Goal: Find specific page/section: Find specific page/section

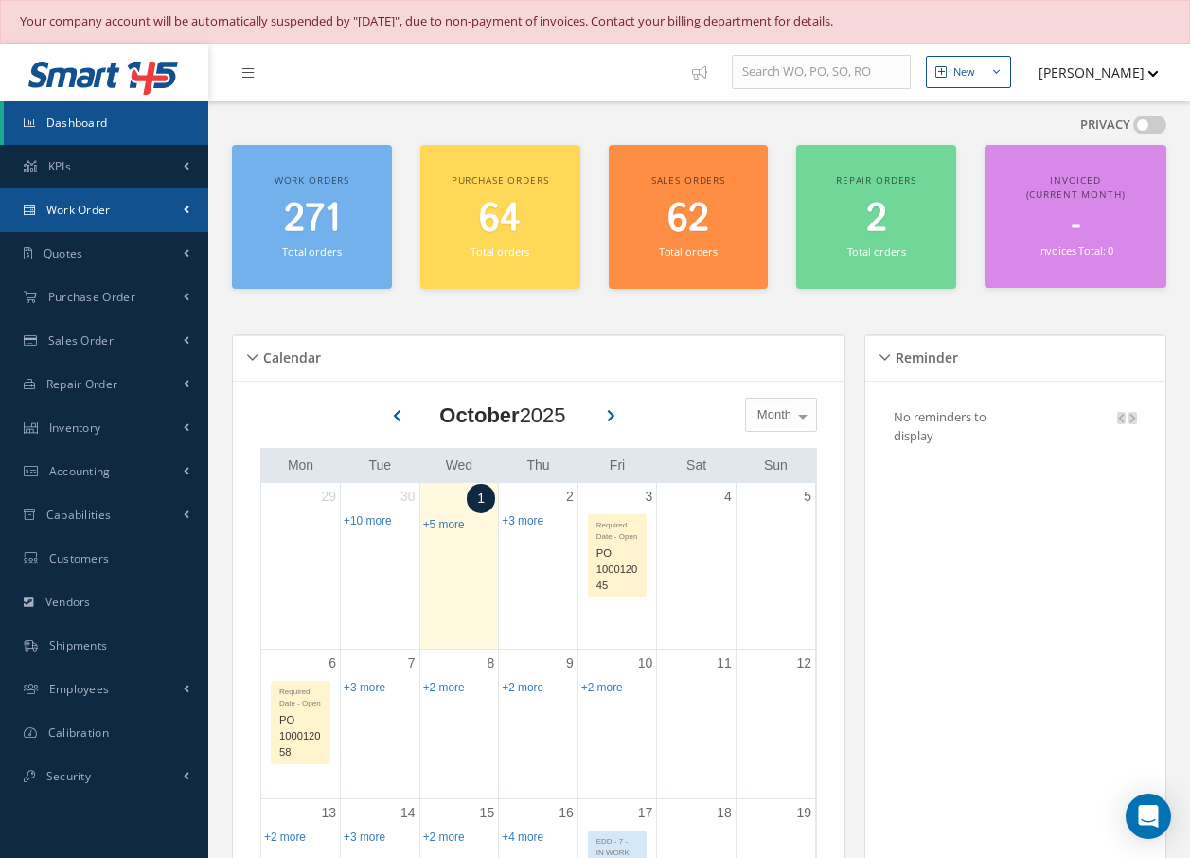
click at [54, 202] on span "Work Order" at bounding box center [78, 210] width 64 height 16
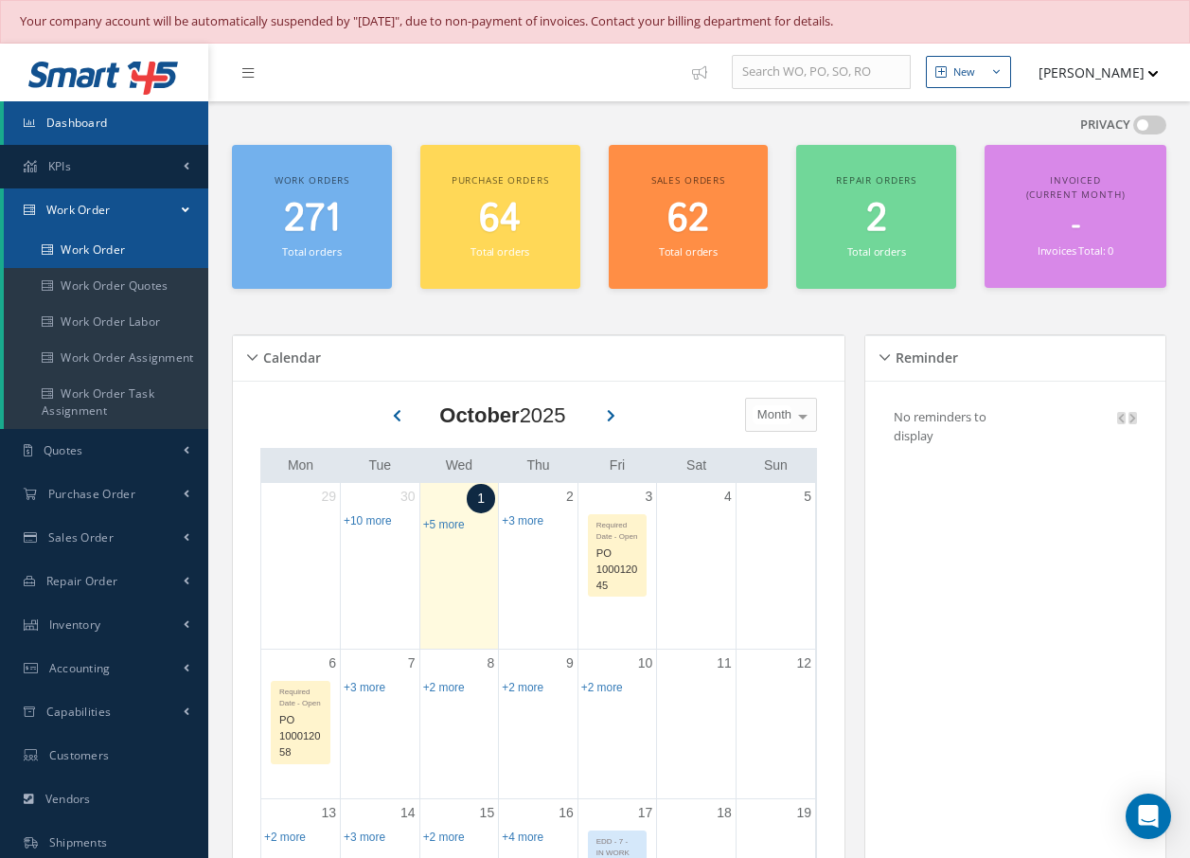
click at [80, 244] on link "Work Order" at bounding box center [106, 250] width 205 height 36
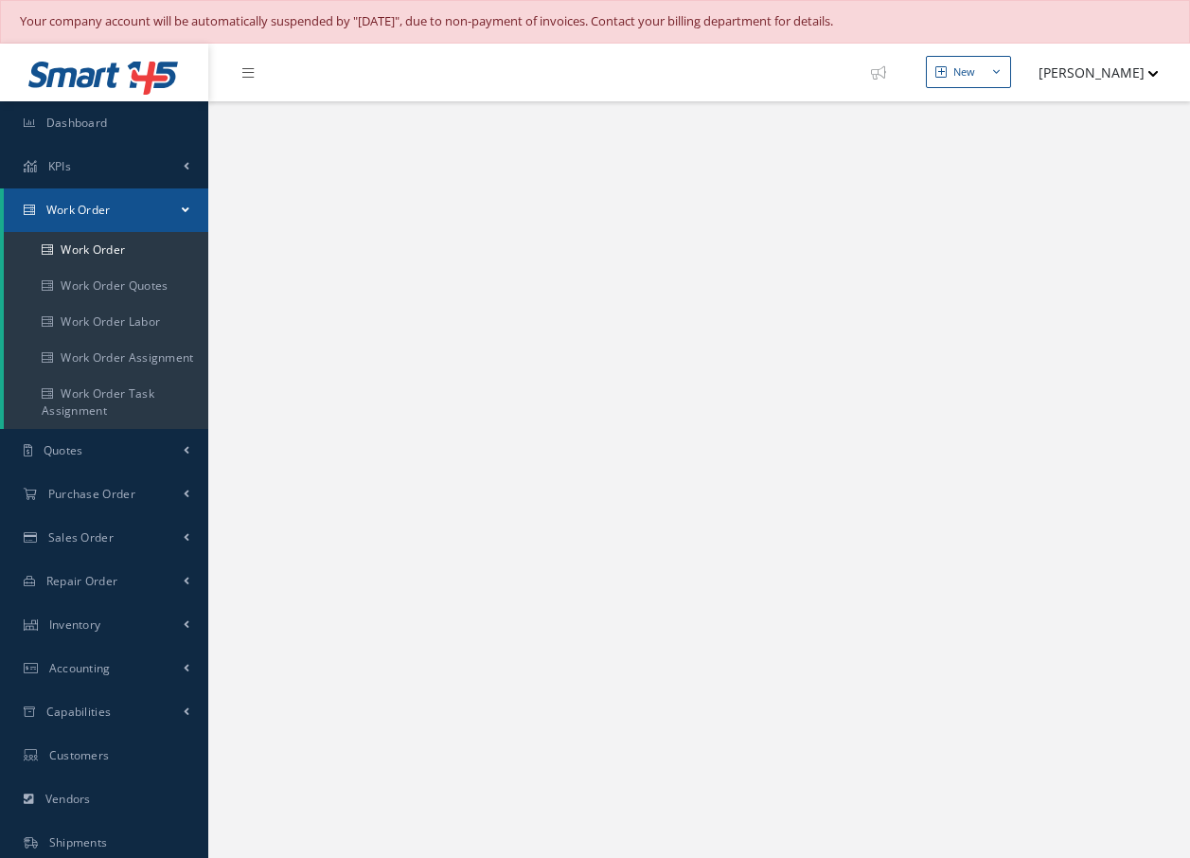
select select "25"
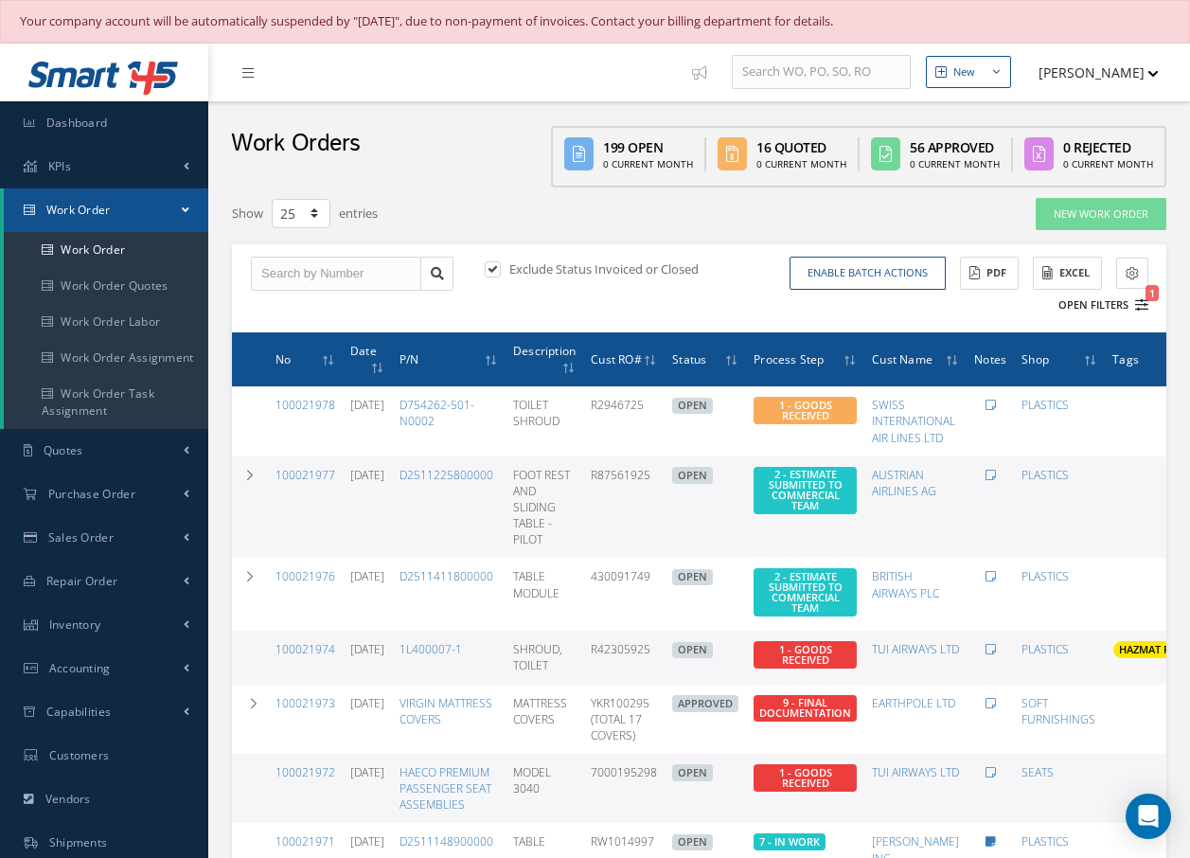
click at [1141, 298] on icon "1" at bounding box center [1141, 304] width 13 height 13
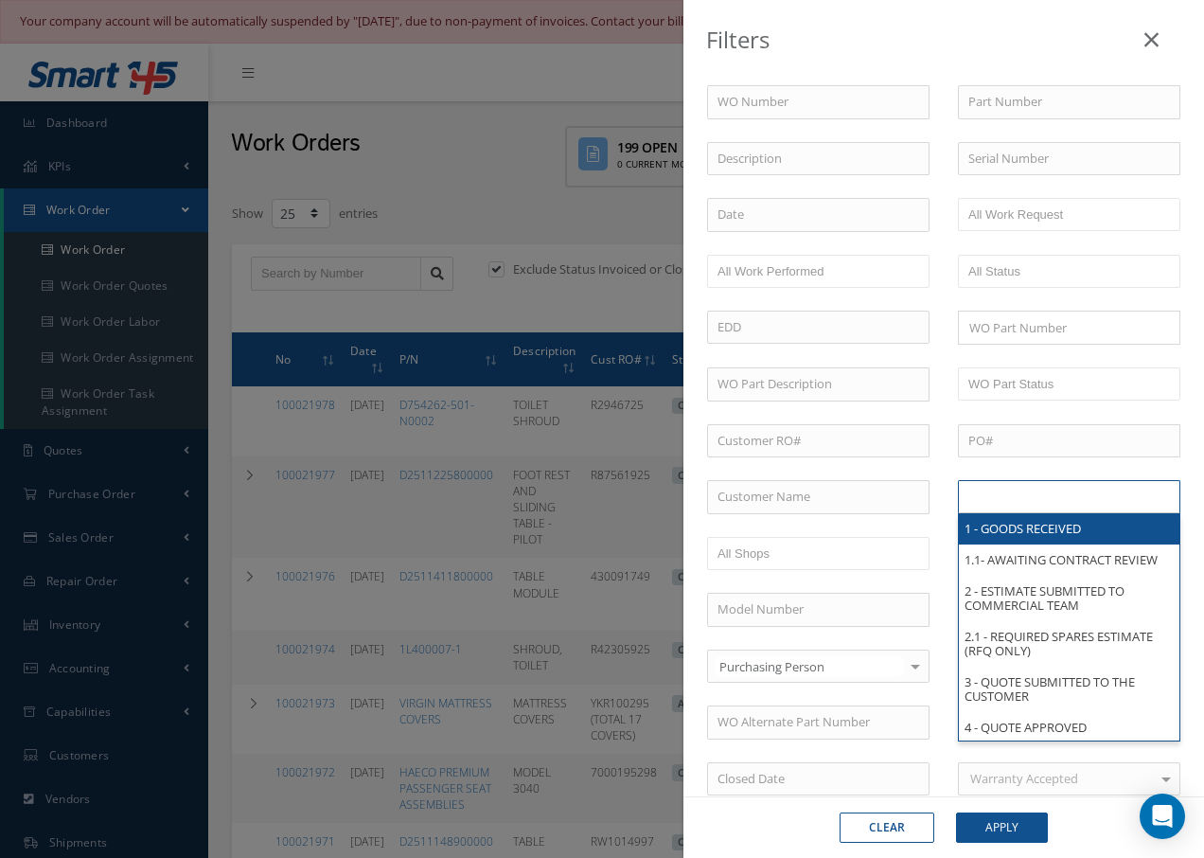
click at [1022, 500] on input "text" at bounding box center [1029, 497] width 120 height 24
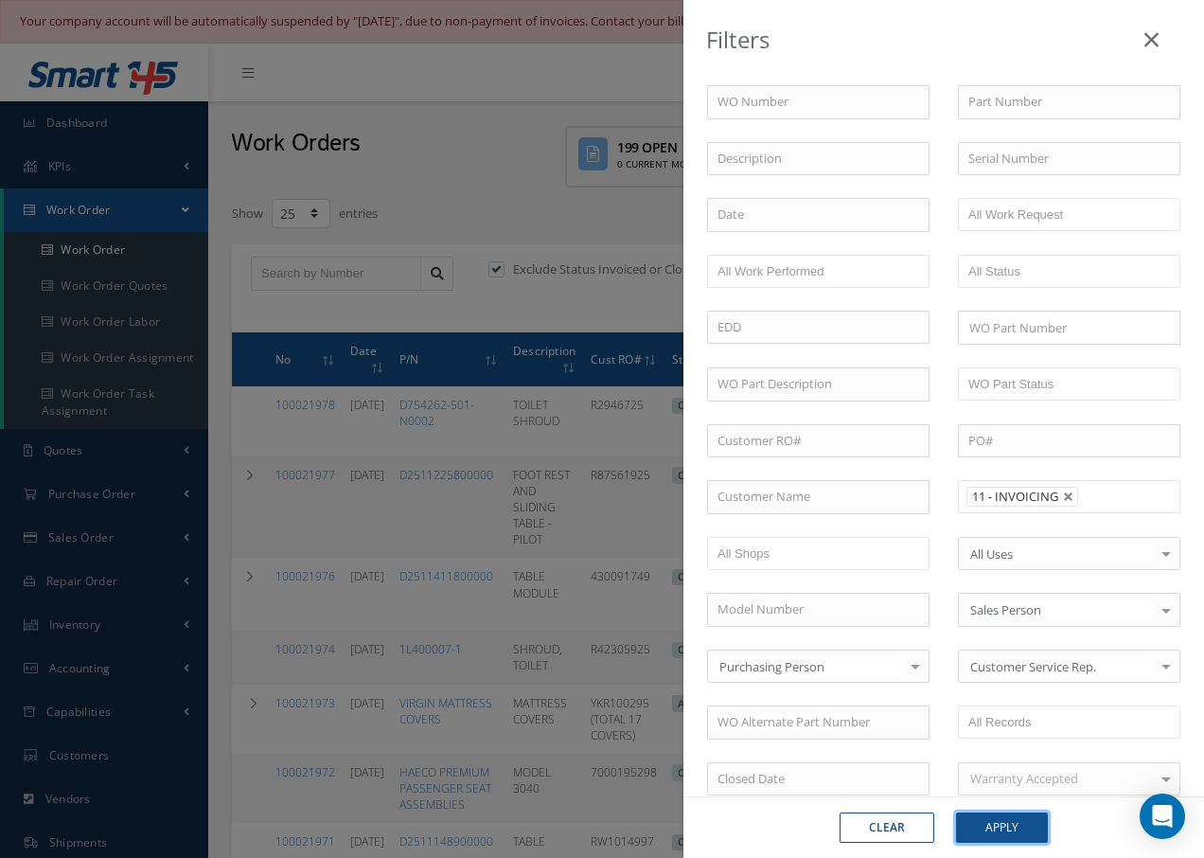
click at [1008, 824] on button "Apply" at bounding box center [1002, 827] width 92 height 30
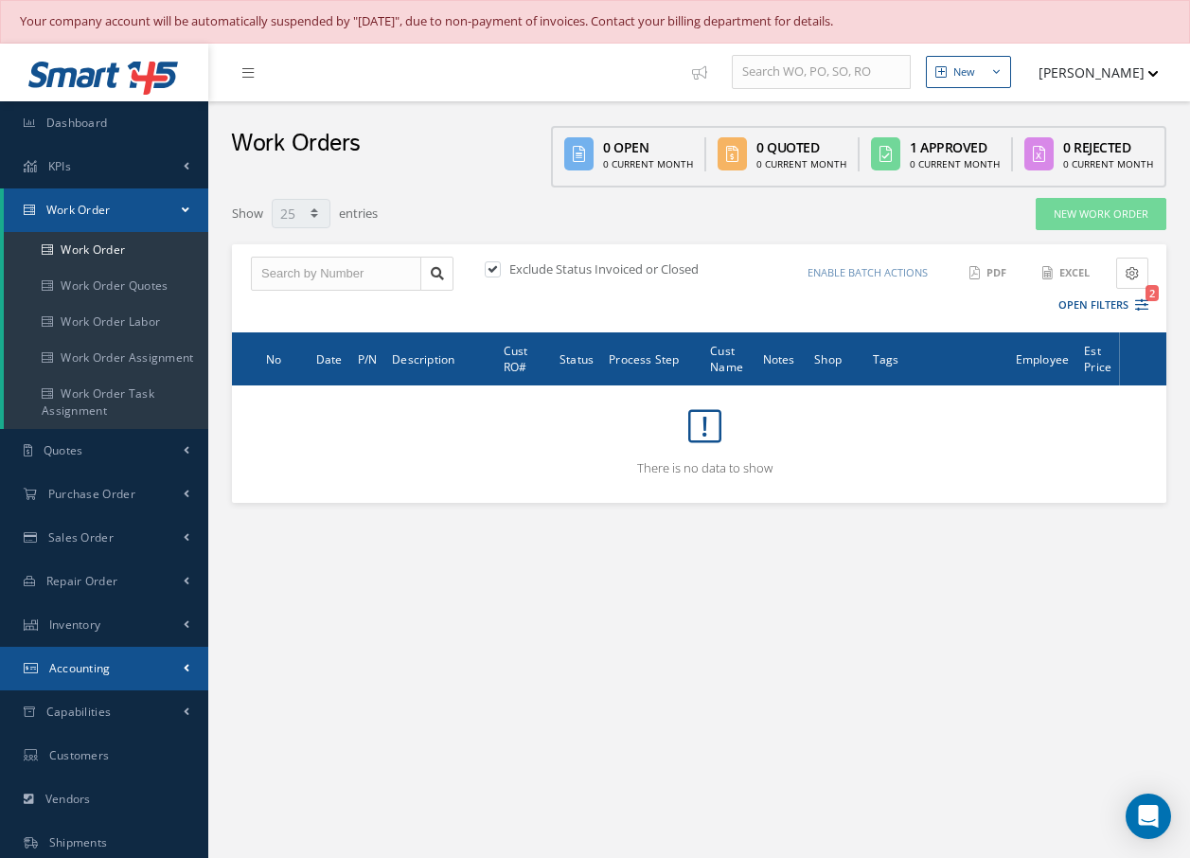
click at [101, 662] on span "Accounting" at bounding box center [80, 668] width 62 height 16
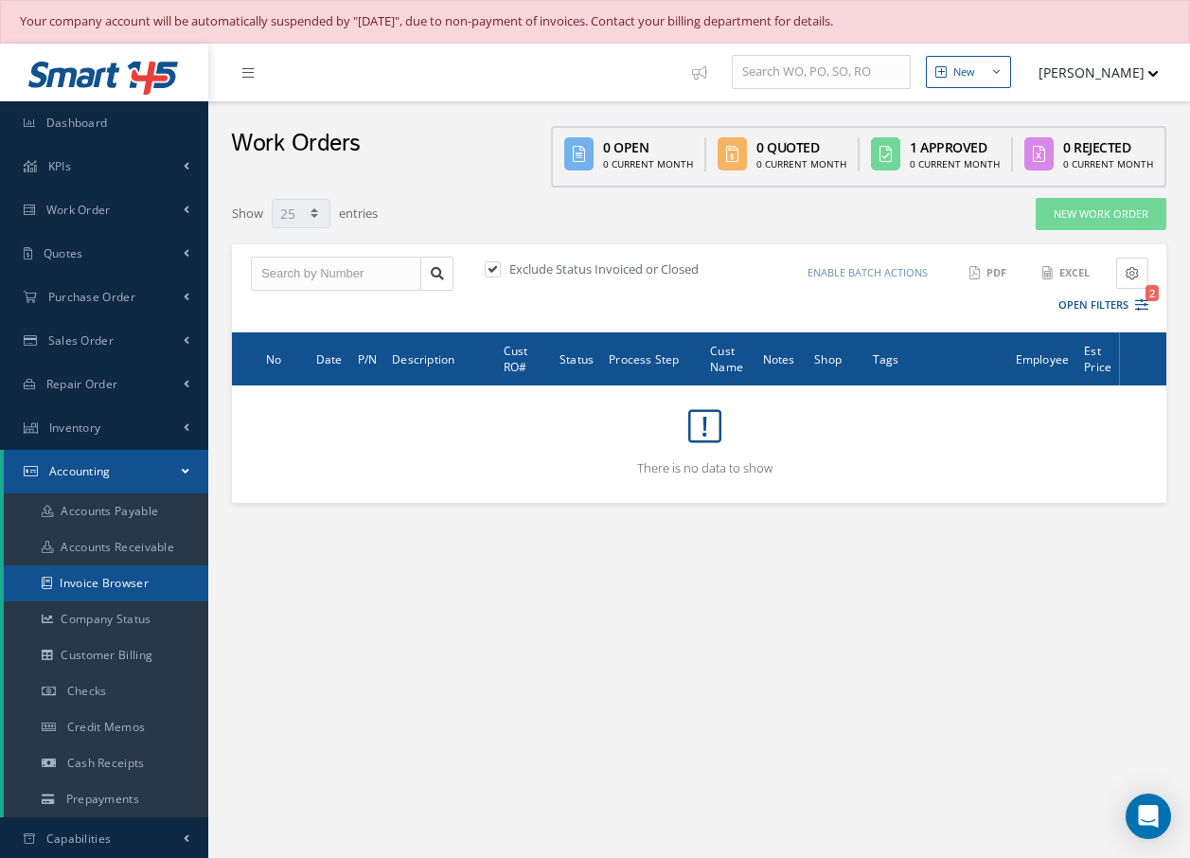
click at [110, 585] on link "Invoice Browser" at bounding box center [106, 583] width 205 height 36
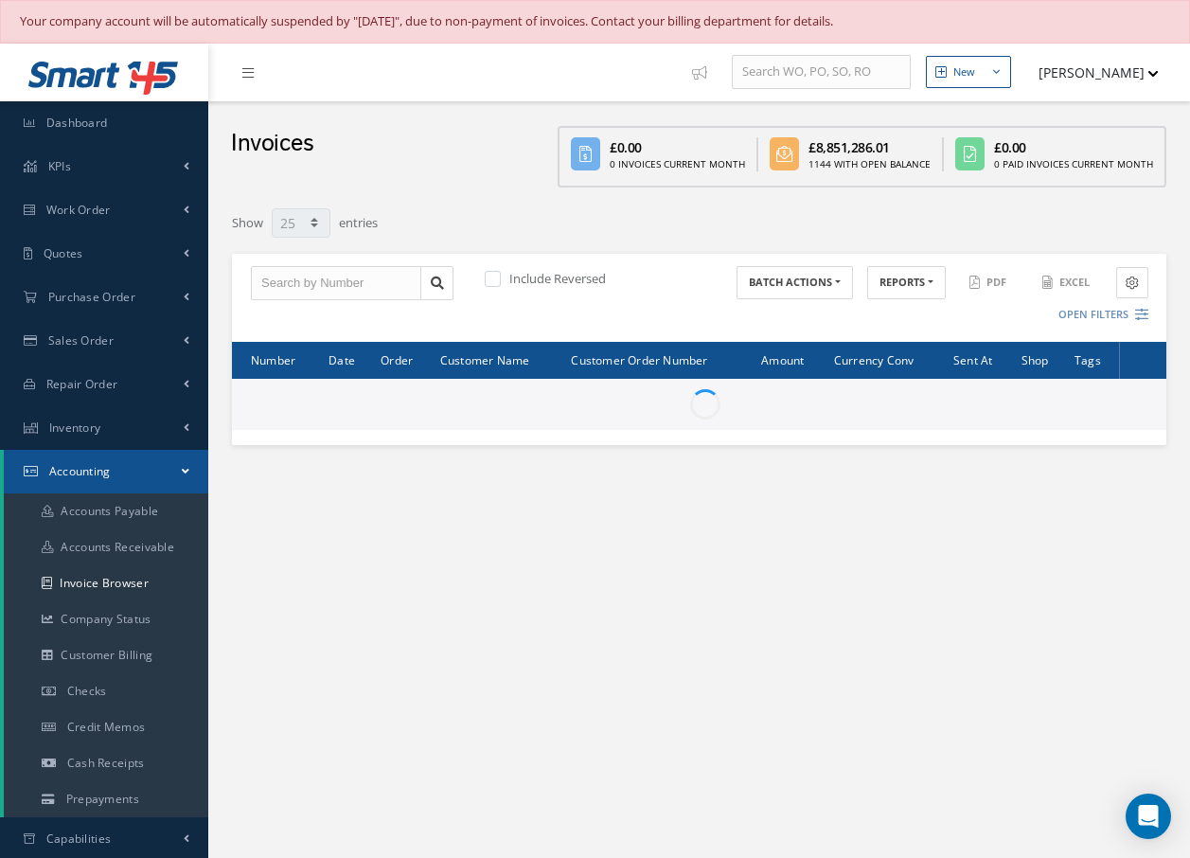
select select "25"
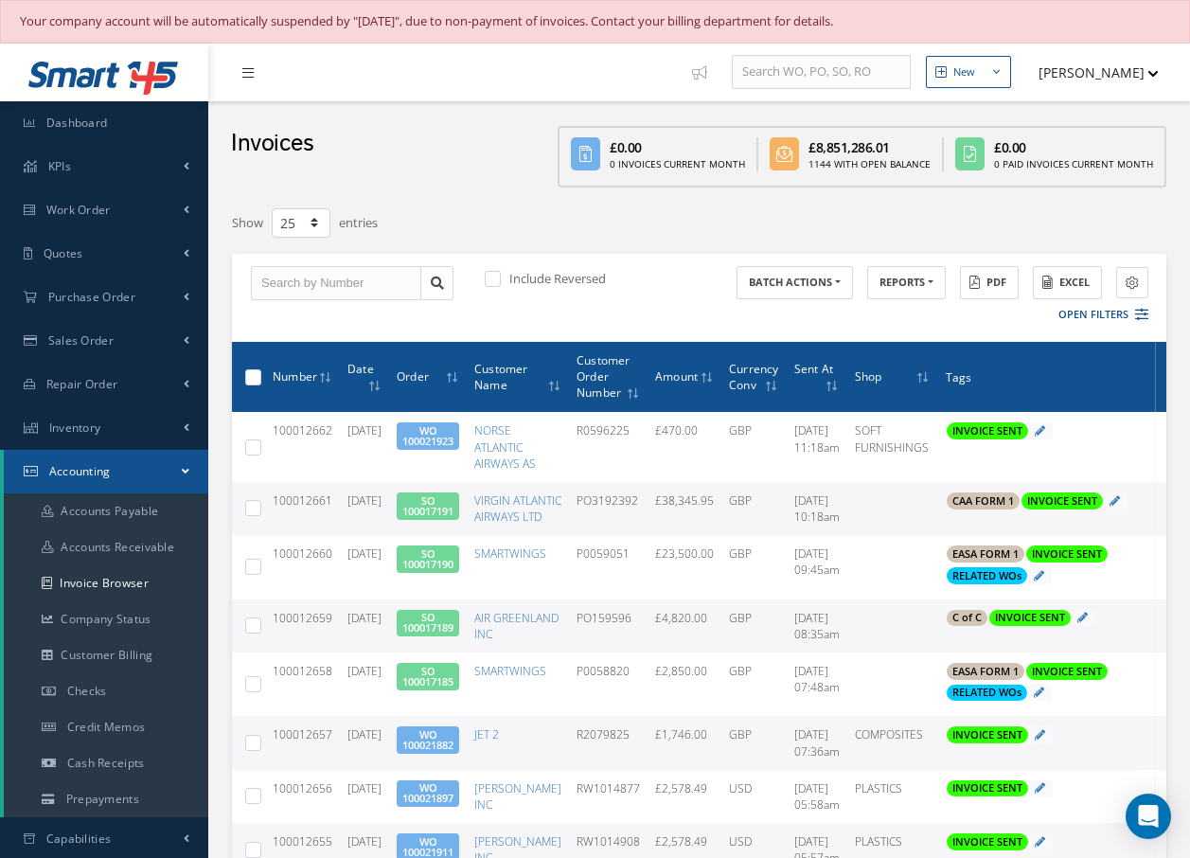
click at [253, 72] on icon at bounding box center [247, 72] width 11 height 13
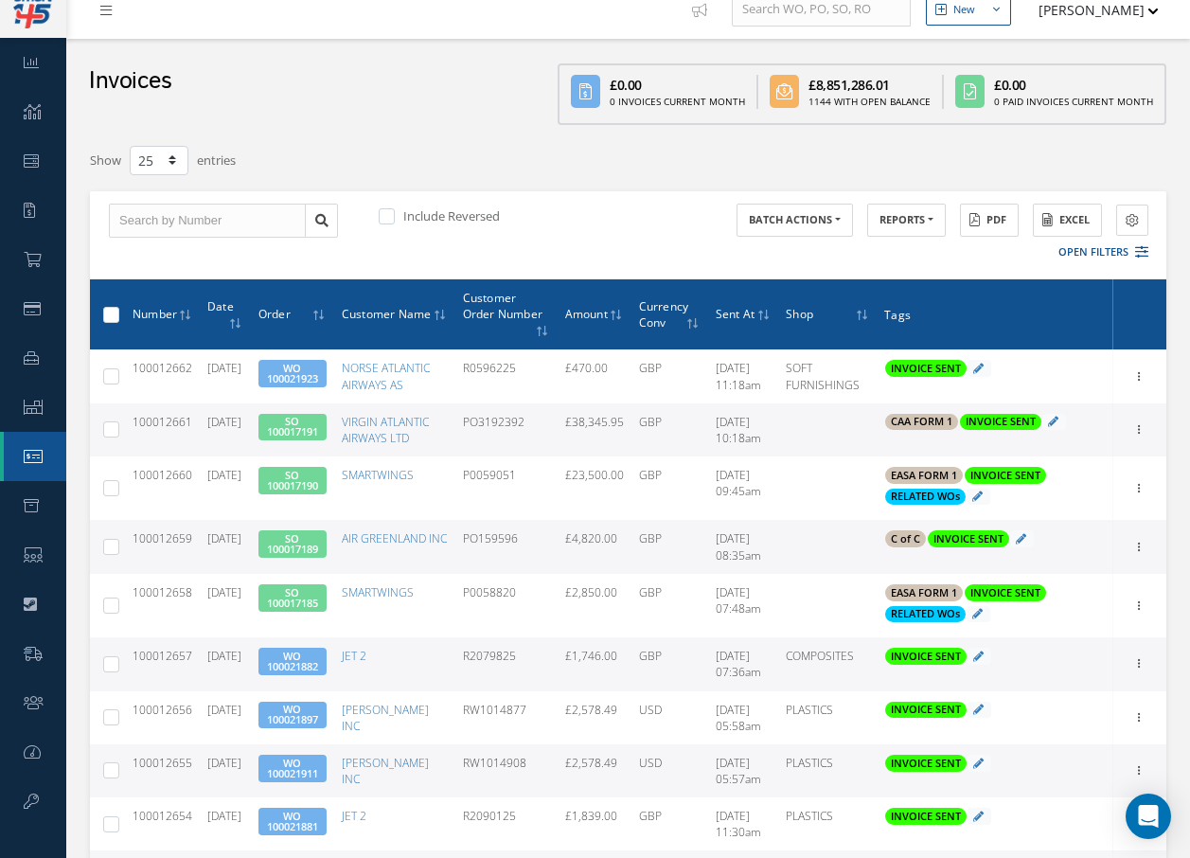
scroll to position [95, 0]
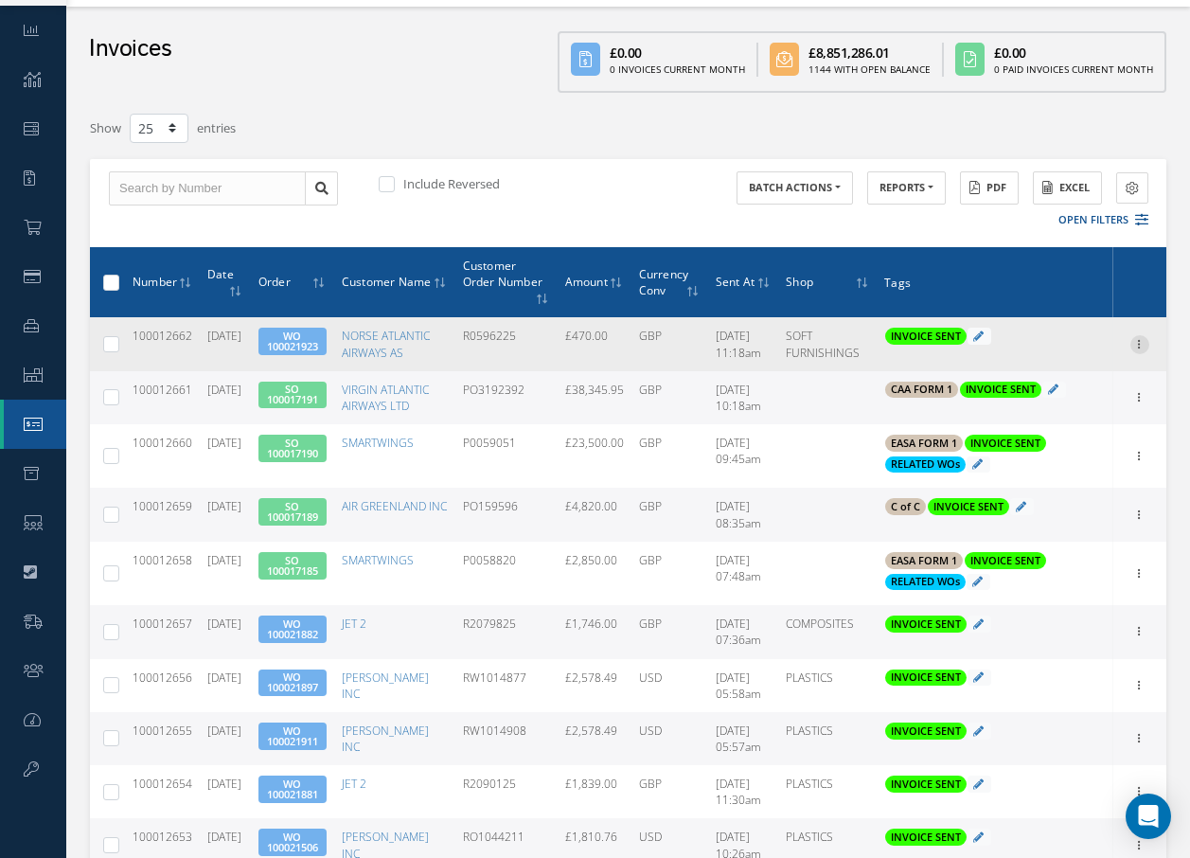
click at [1139, 350] on icon at bounding box center [1140, 342] width 19 height 15
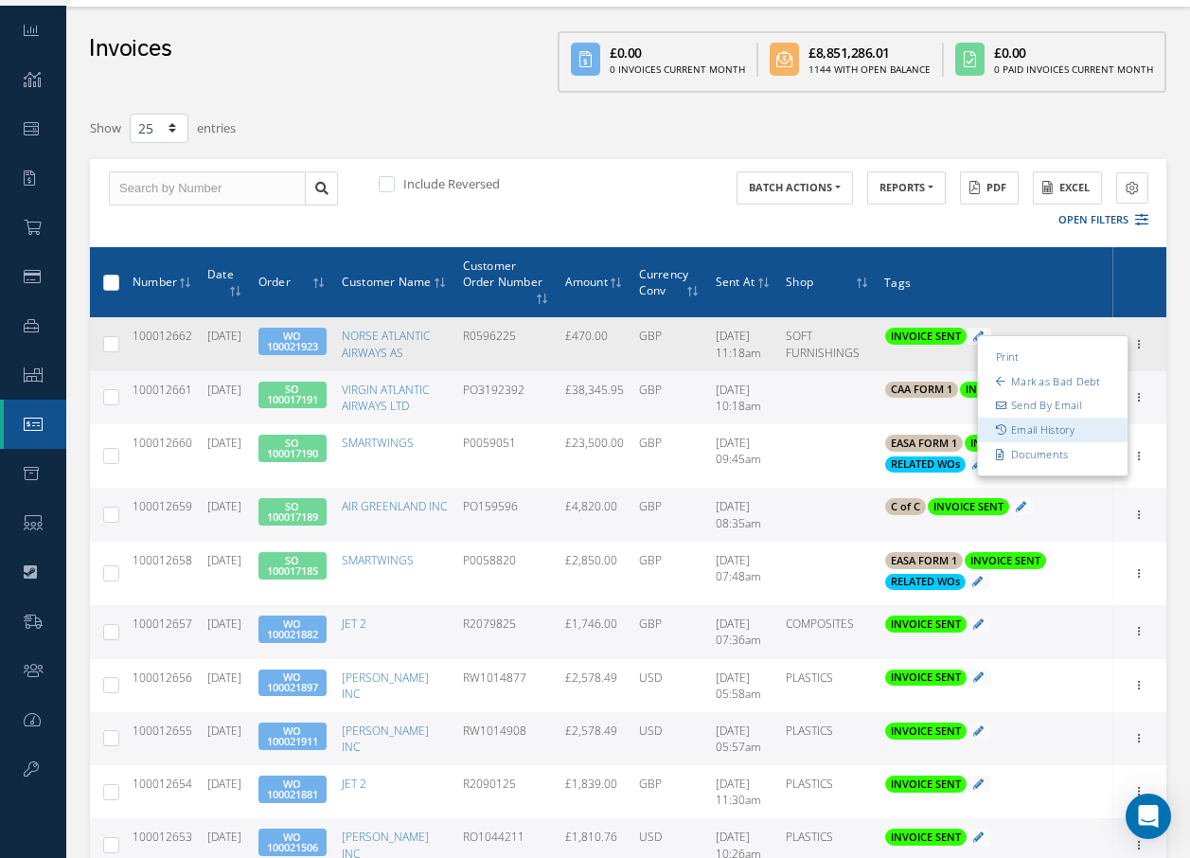
click at [1080, 435] on link "Email History" at bounding box center [1053, 430] width 150 height 25
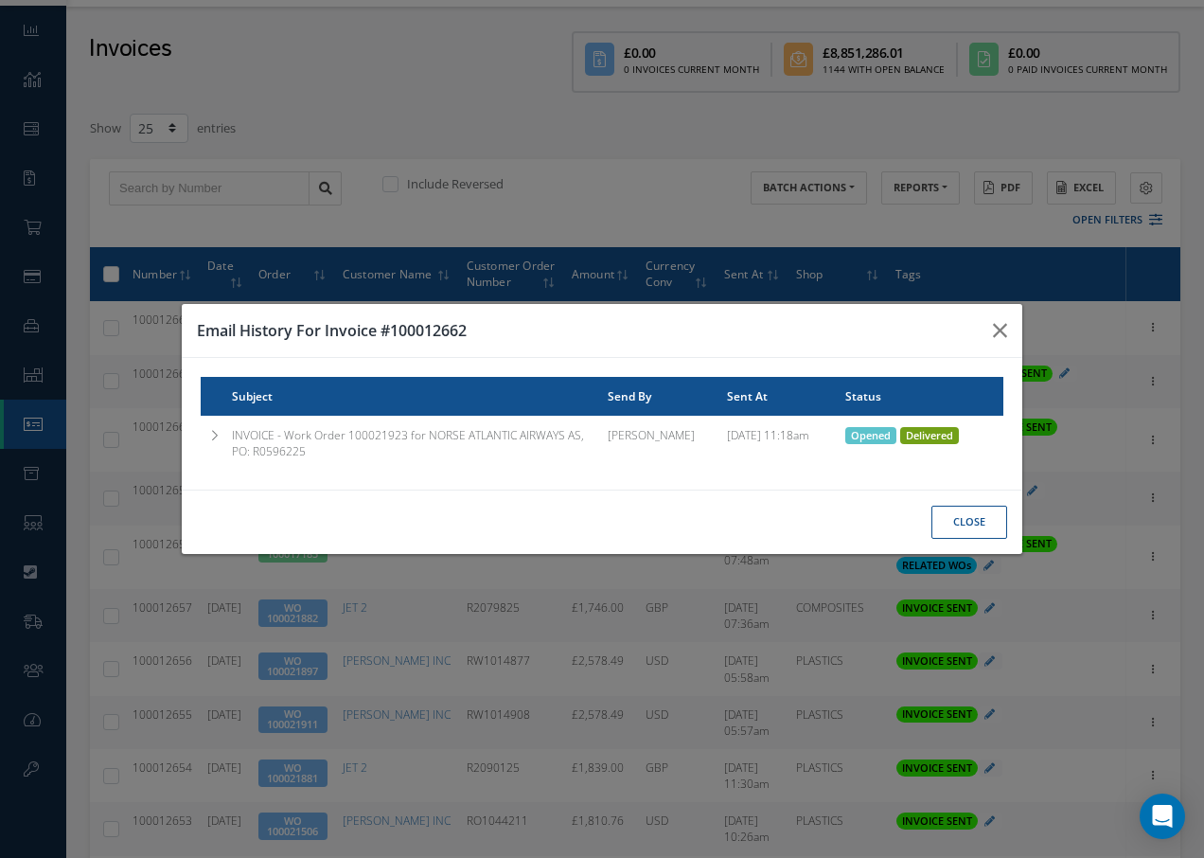
click at [909, 436] on span "Delivered" at bounding box center [929, 435] width 59 height 17
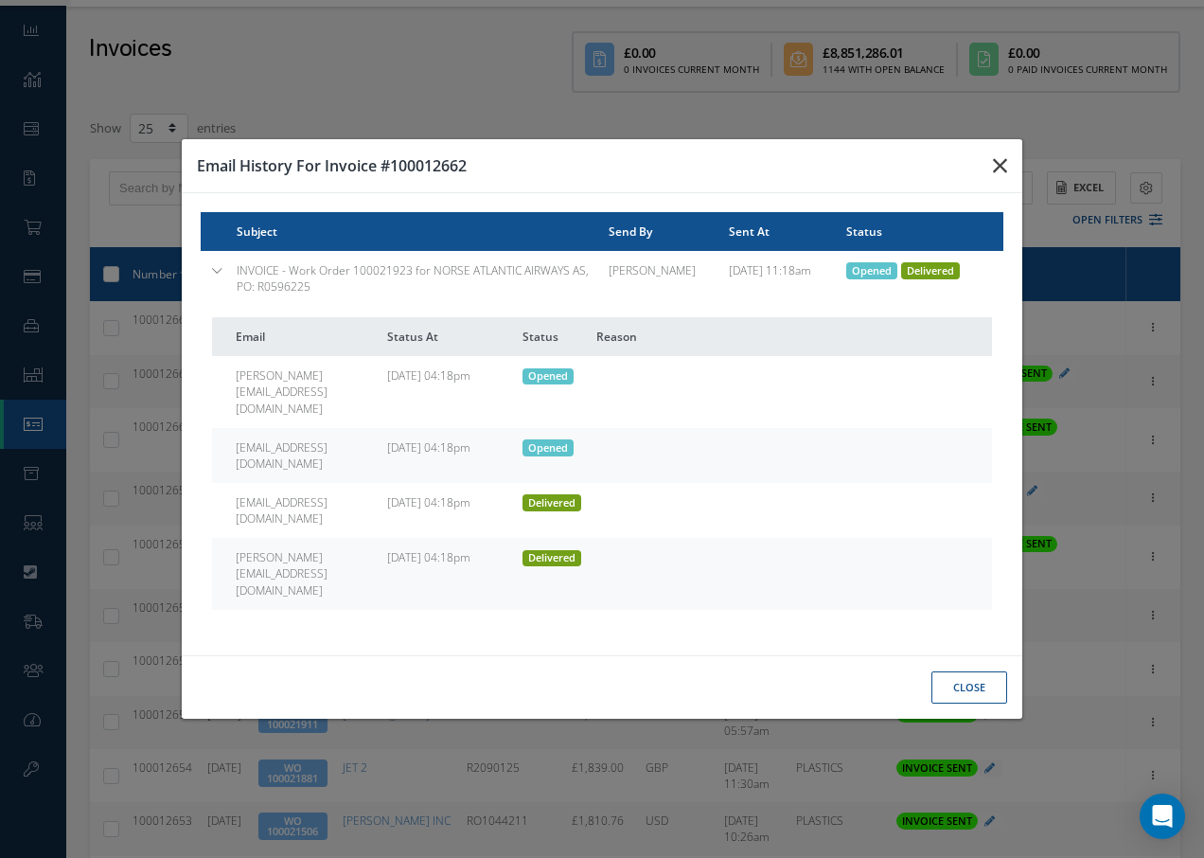
click at [1004, 177] on icon "button" at bounding box center [1000, 165] width 14 height 23
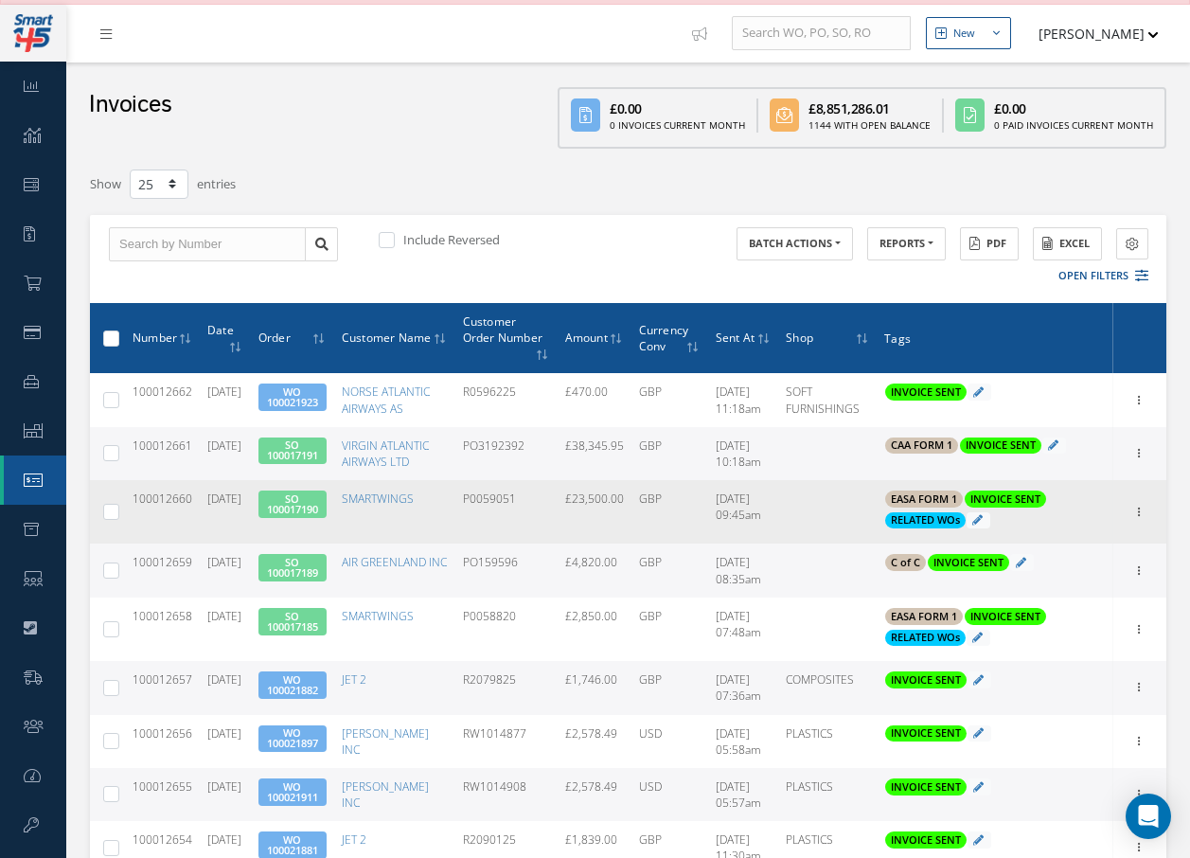
scroll to position [0, 0]
